Goal: Communication & Community: Answer question/provide support

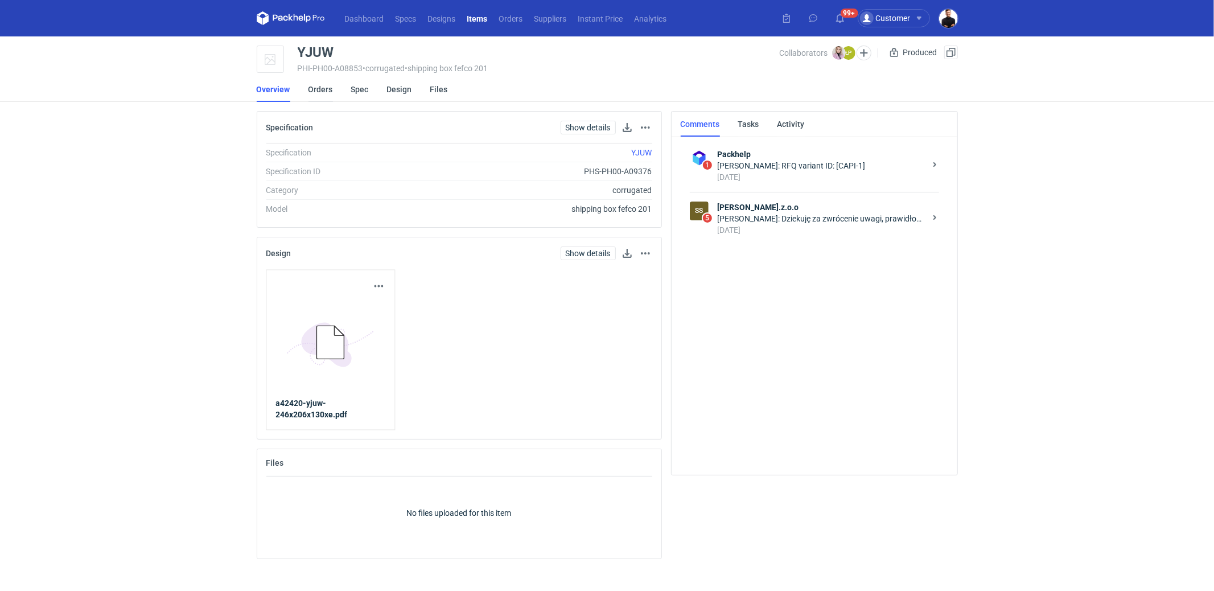
click at [328, 84] on link "Orders" at bounding box center [321, 89] width 24 height 25
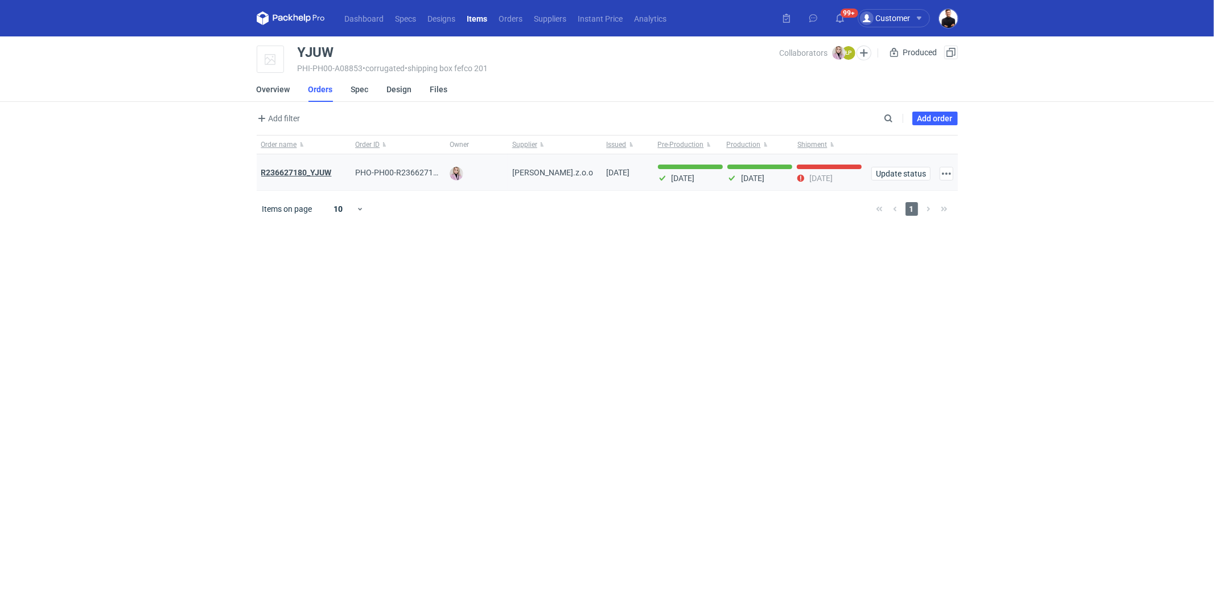
click at [324, 175] on strong "R236627180_YJUW" at bounding box center [296, 172] width 71 height 9
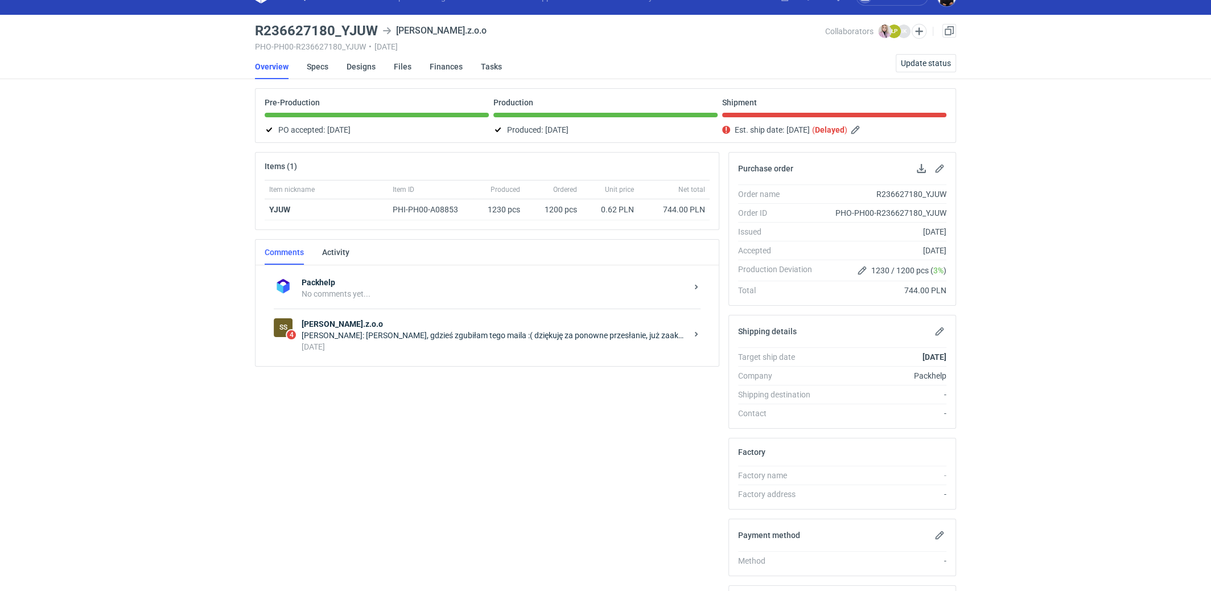
scroll to position [23, 0]
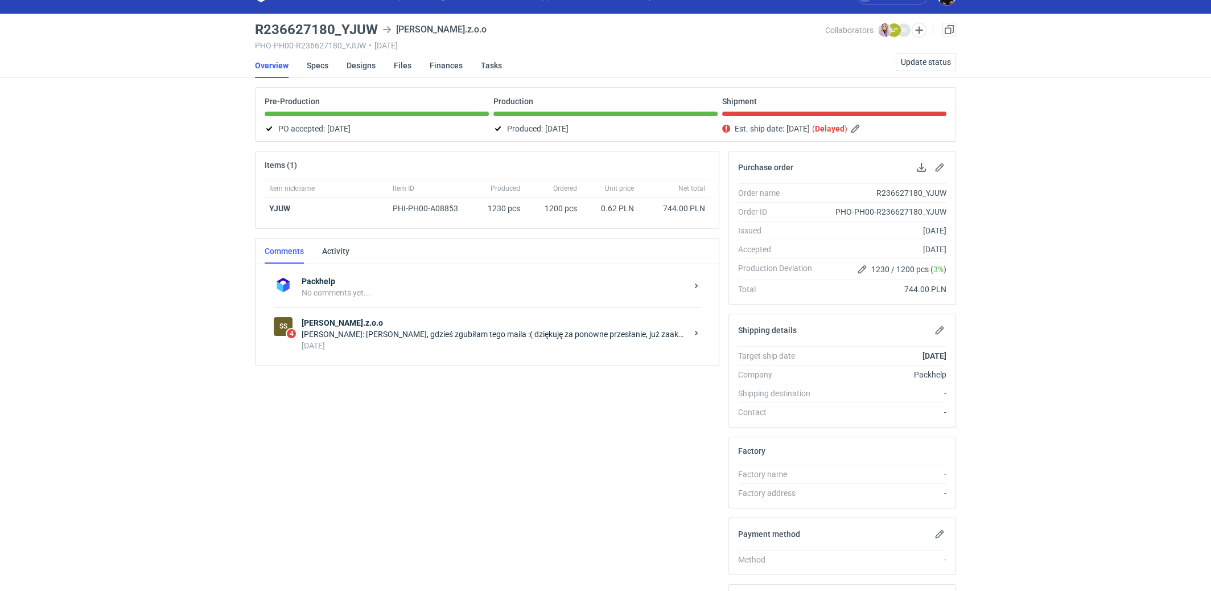
click at [519, 317] on strong "[PERSON_NAME].z.o.o" at bounding box center [494, 322] width 385 height 11
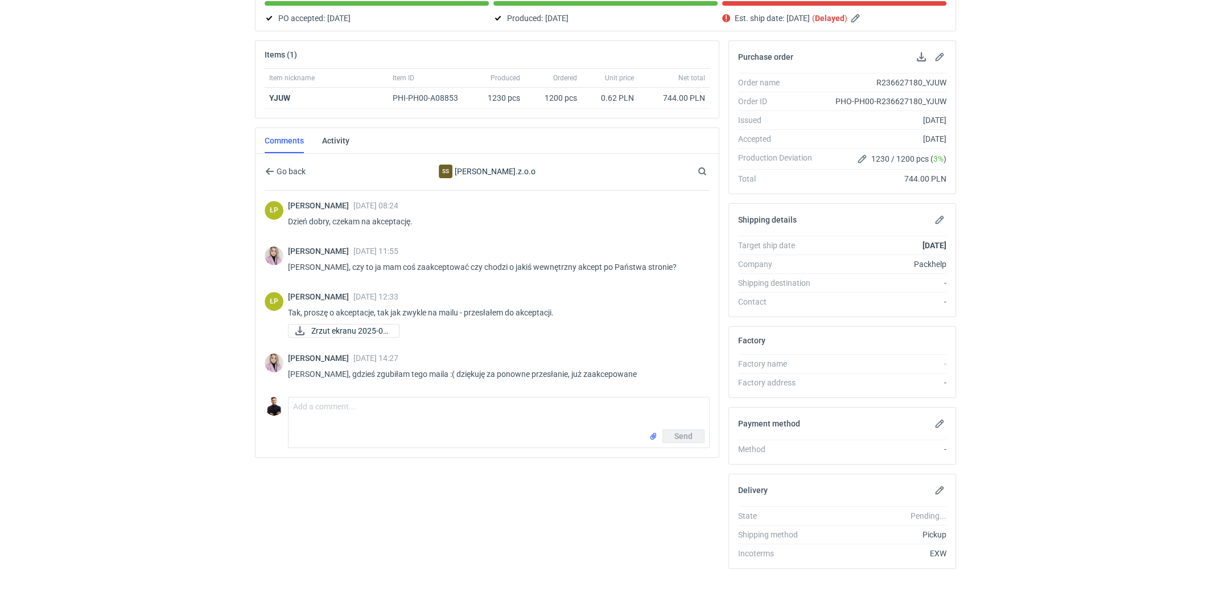
scroll to position [149, 0]
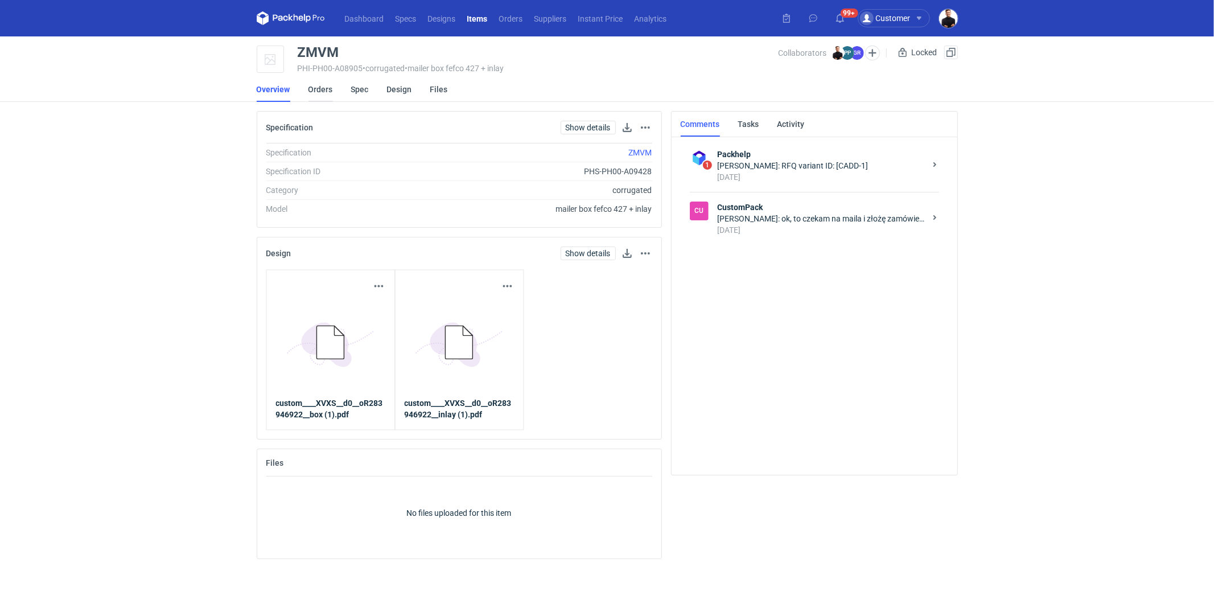
click at [309, 88] on link "Orders" at bounding box center [321, 89] width 24 height 25
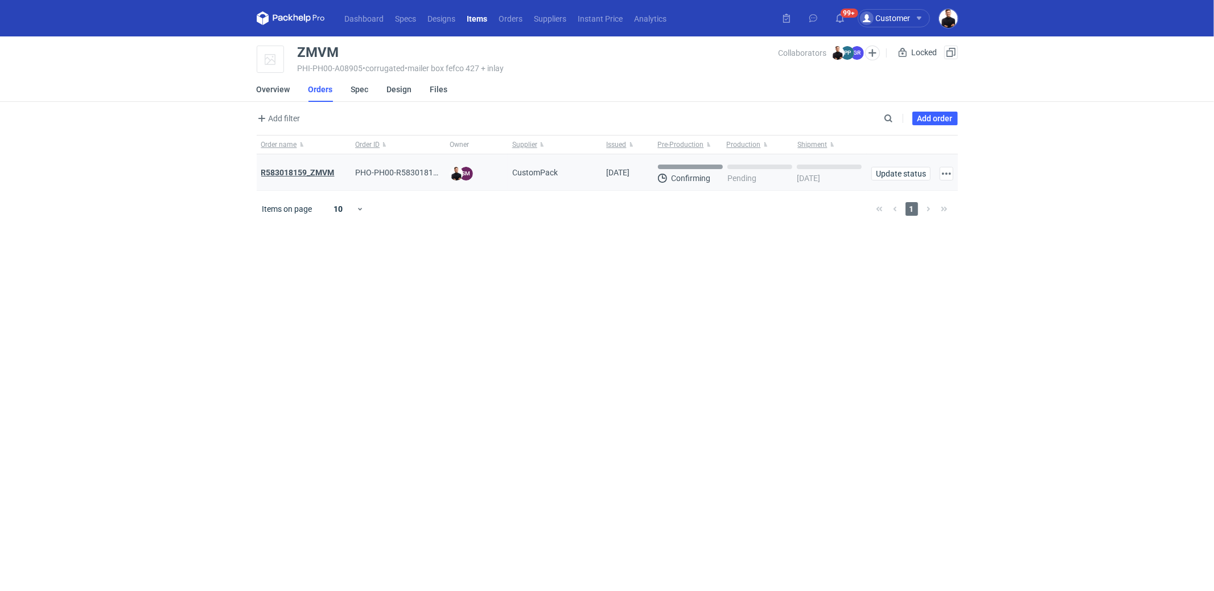
click at [318, 174] on strong "R583018159_ZMVM" at bounding box center [297, 172] width 73 height 9
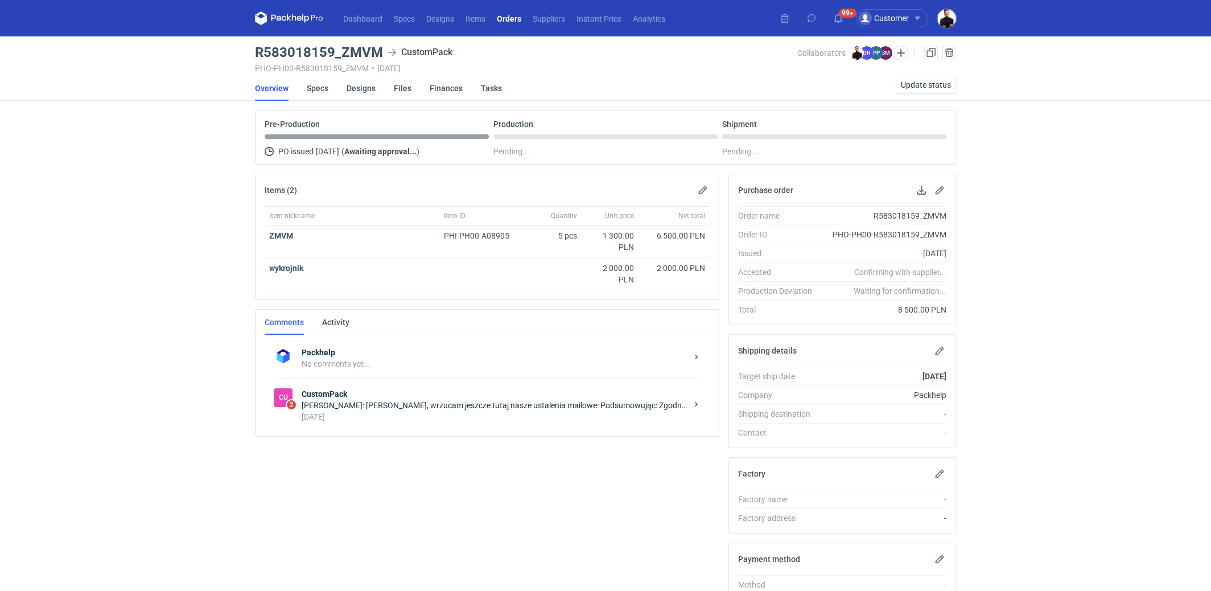
click at [426, 411] on div "6 days ago" at bounding box center [494, 416] width 385 height 11
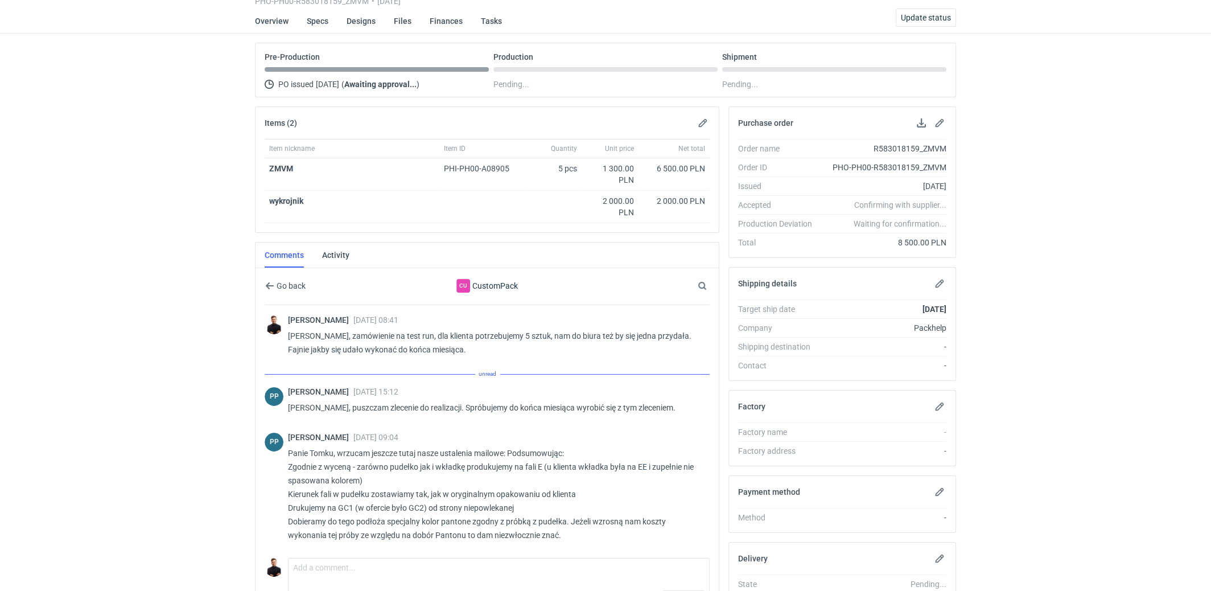
scroll to position [151, 0]
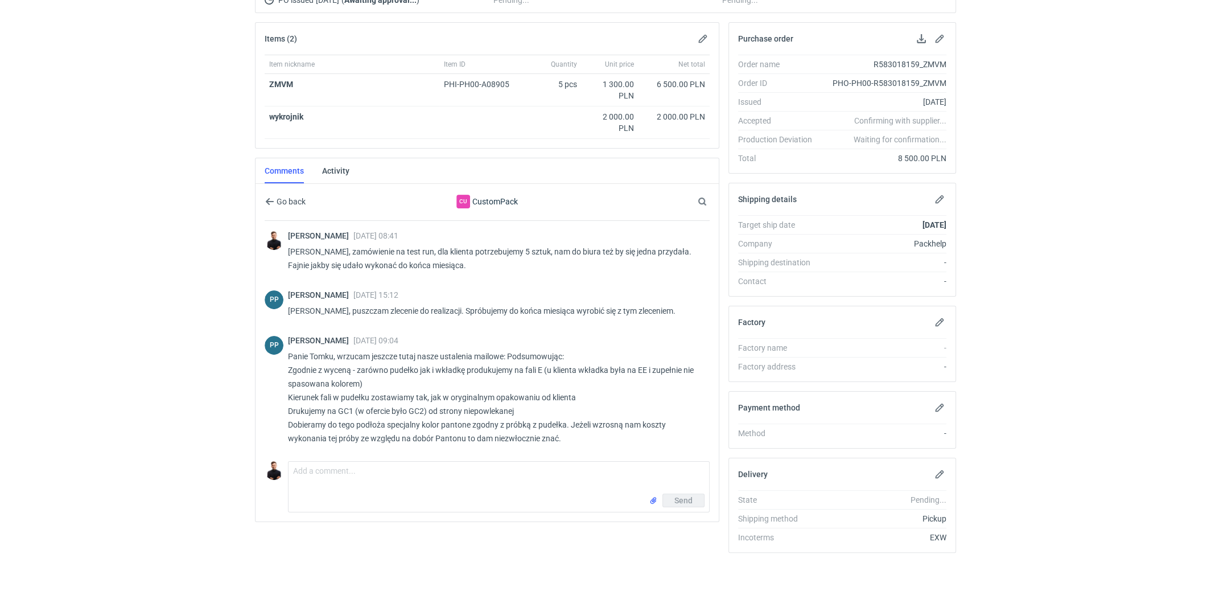
click at [462, 494] on div "Send" at bounding box center [499, 503] width 421 height 18
click at [470, 475] on textarea "Comment message" at bounding box center [499, 478] width 421 height 32
type textarea "Panie Pawle, czy kilknie Pan w potwierdzenie zamówienia? Czy znamy już bardziej…"
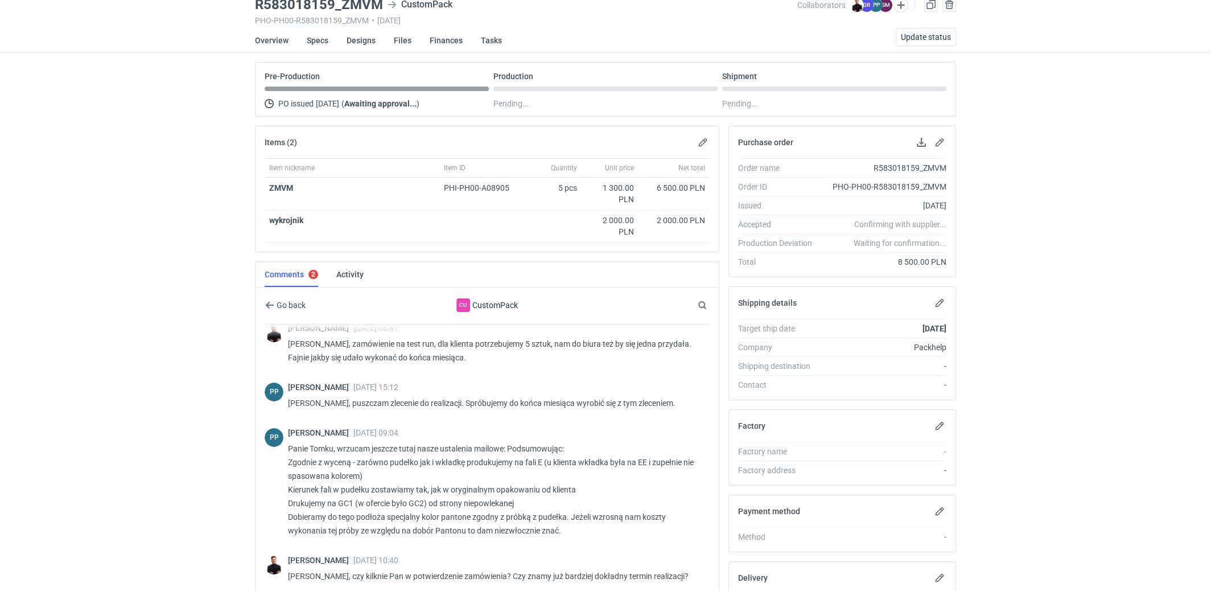
scroll to position [158, 0]
